Goal: Task Accomplishment & Management: Complete application form

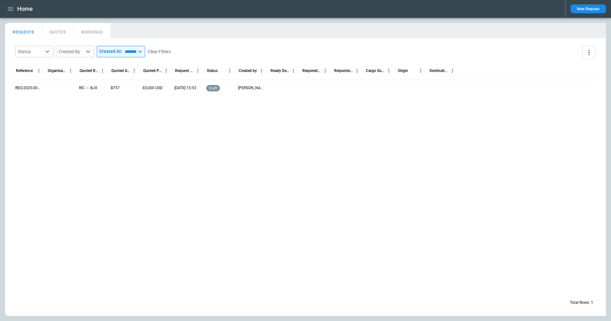
click at [383, 4] on div "New Request" at bounding box center [585, 9] width 41 height 18
click at [383, 11] on button "New Request" at bounding box center [588, 8] width 35 height 9
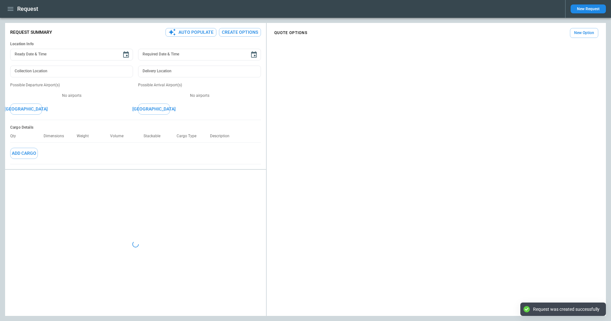
type textarea "*"
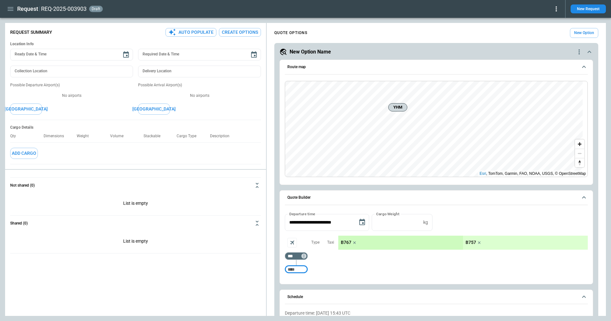
click at [305, 235] on input "Too short" at bounding box center [296, 268] width 20 height 11
type input "***"
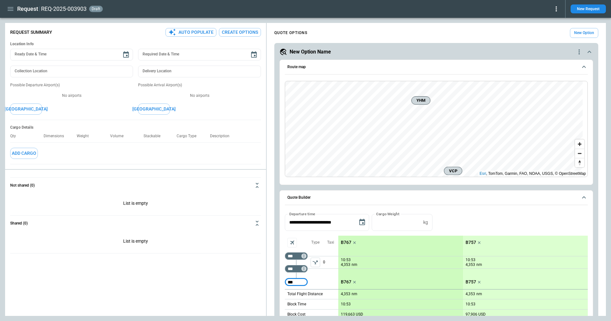
type input "***"
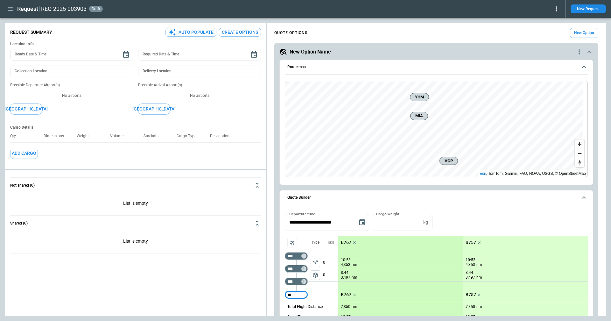
type input "*"
type input "***"
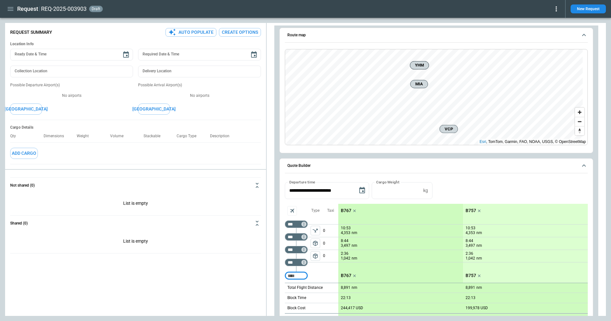
drag, startPoint x: 317, startPoint y: 254, endPoint x: 332, endPoint y: 265, distance: 19.1
click at [318, 235] on span "package_2" at bounding box center [315, 256] width 6 height 6
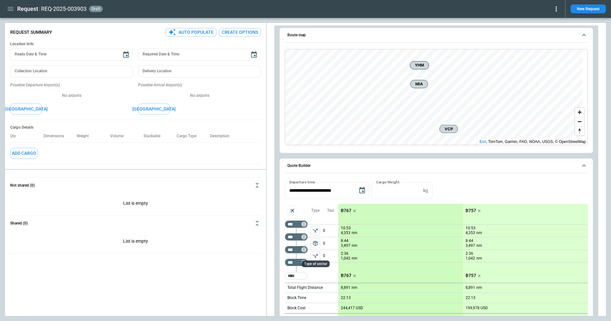
scroll to position [127, 0]
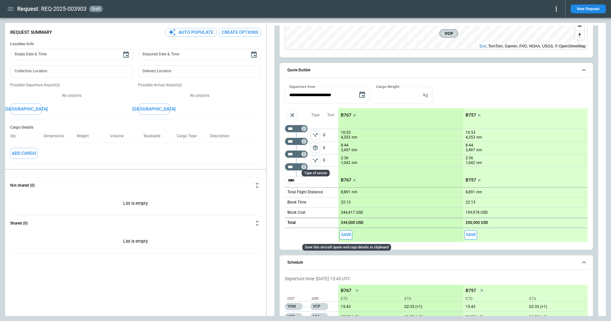
click at [348, 235] on button "Save" at bounding box center [346, 234] width 13 height 9
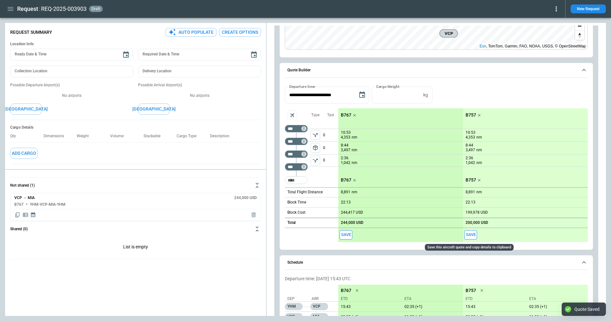
click at [383, 234] on button "Save" at bounding box center [470, 234] width 13 height 9
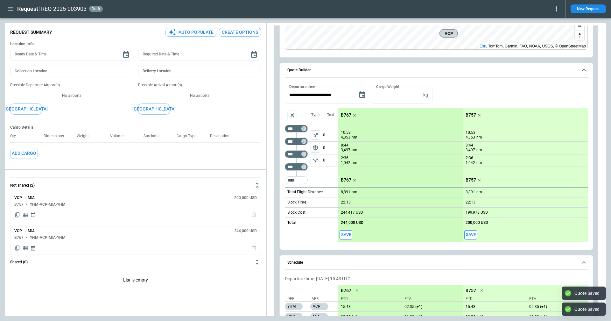
type textarea "*"
click at [17, 235] on icon "Copy quote content" at bounding box center [17, 248] width 6 height 6
click at [17, 215] on icon "Copy quote content" at bounding box center [17, 215] width 6 height 6
